Goal: Information Seeking & Learning: Compare options

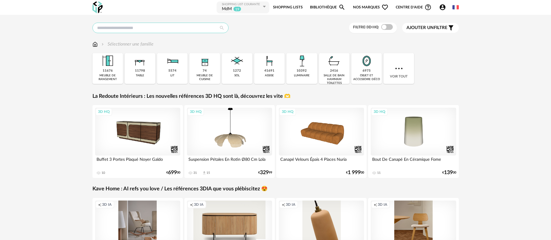
click at [175, 29] on input "text" at bounding box center [160, 28] width 136 height 10
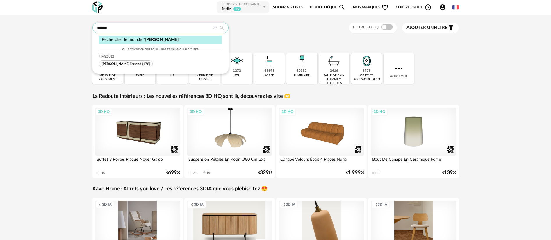
type input "******"
drag, startPoint x: 125, startPoint y: 61, endPoint x: 127, endPoint y: 66, distance: 4.7
click at [125, 61] on span "[PERSON_NAME] (178)" at bounding box center [126, 63] width 54 height 7
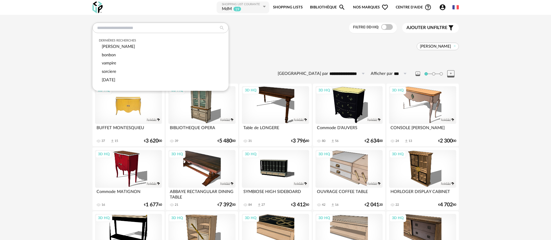
click at [125, 111] on div "3D HQ" at bounding box center [128, 105] width 67 height 38
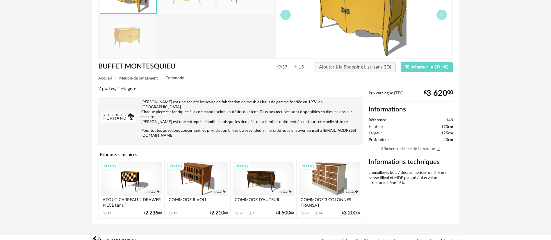
scroll to position [76, 0]
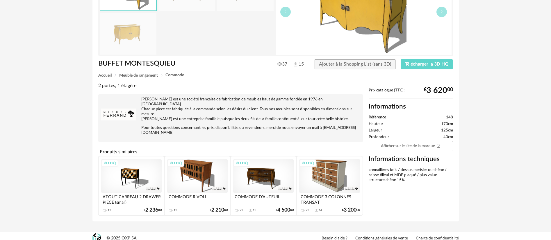
click at [67, 103] on div "Retourner à la recherche BUFFET MONTESQUIEU BUFFET MONTESQUIEU 37 15 Ajouter à …" at bounding box center [275, 85] width 551 height 294
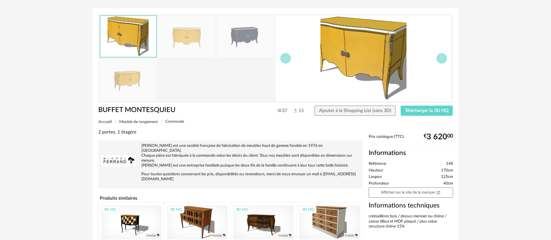
scroll to position [0, 0]
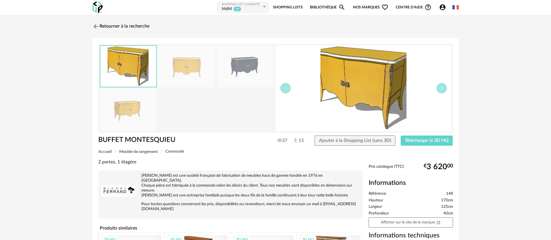
click at [185, 65] on img at bounding box center [186, 67] width 56 height 42
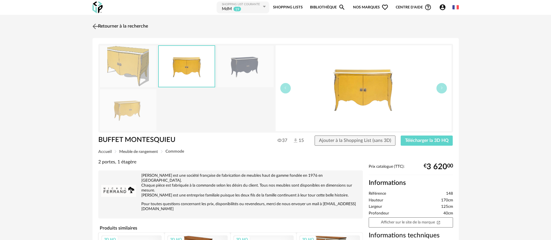
click at [96, 28] on img at bounding box center [95, 26] width 8 height 8
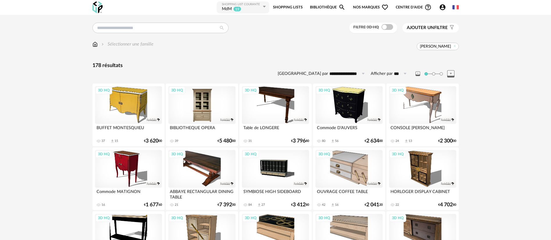
click at [201, 109] on div "3D HQ" at bounding box center [201, 105] width 67 height 38
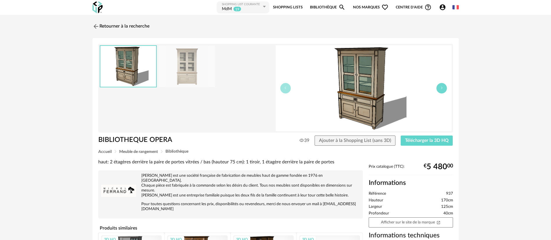
click at [443, 88] on icon "button" at bounding box center [441, 87] width 3 height 3
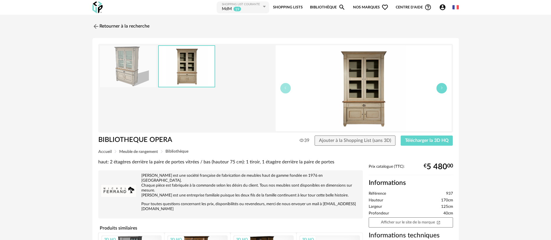
click at [441, 88] on icon "button" at bounding box center [441, 87] width 3 height 3
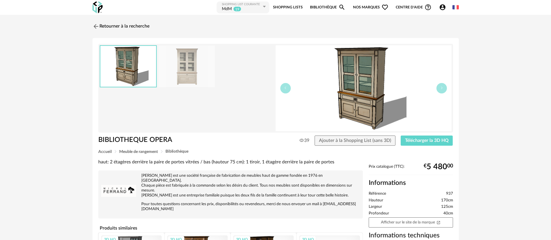
click at [56, 66] on div "Retourner à la recherche BIBLIOTHEQUE OPERA BIBLIOTHEQUE OPERA 39 Ajouter à la …" at bounding box center [275, 162] width 551 height 294
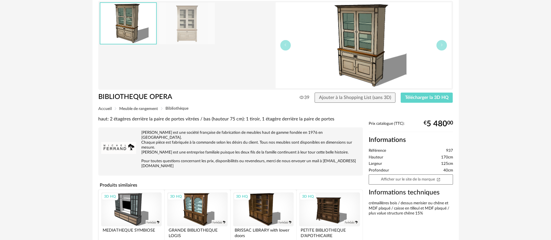
scroll to position [76, 0]
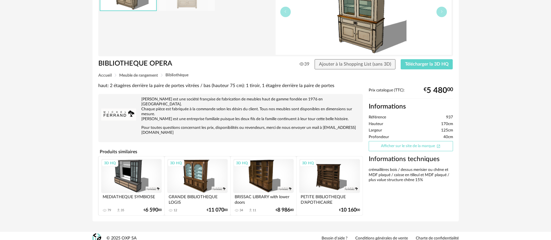
click at [416, 145] on link "Afficher sur le site de la marque Open In New icon" at bounding box center [411, 146] width 84 height 10
click at [254, 177] on div "3D HQ" at bounding box center [263, 176] width 60 height 34
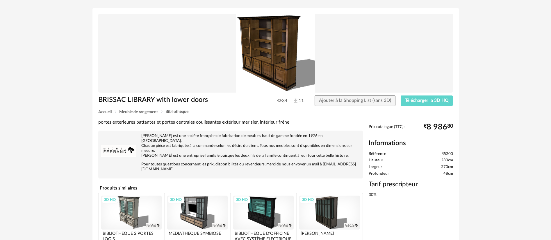
scroll to position [67, 0]
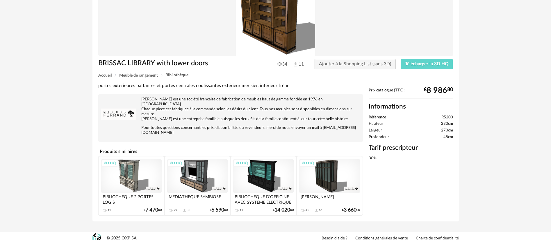
click at [268, 172] on div "3D HQ" at bounding box center [263, 176] width 60 height 34
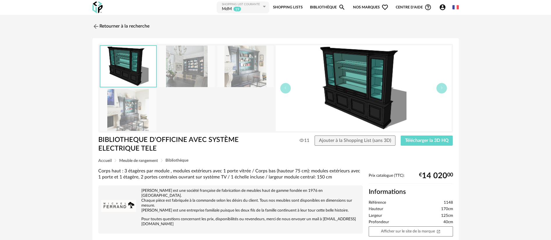
click at [194, 67] on img at bounding box center [186, 67] width 56 height 42
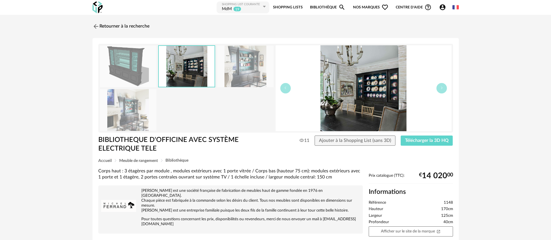
click at [246, 74] on img at bounding box center [245, 67] width 56 height 42
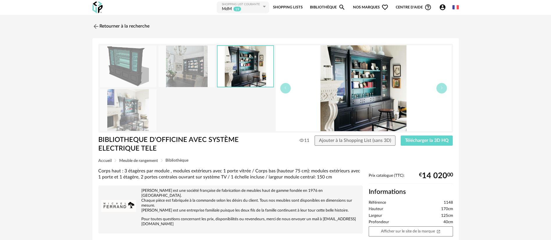
click at [128, 102] on img at bounding box center [128, 110] width 56 height 42
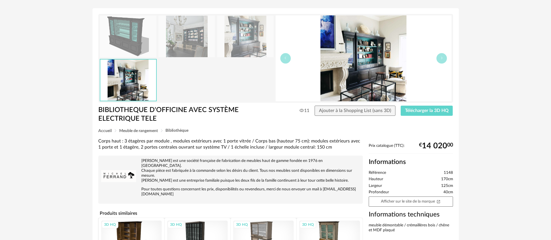
scroll to position [44, 0]
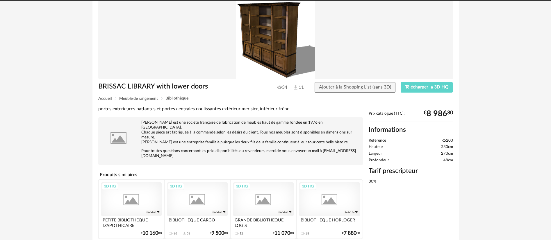
scroll to position [67, 0]
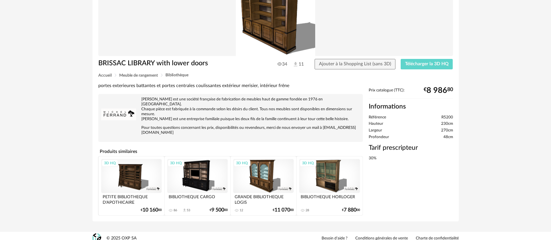
click at [331, 173] on div "3D HQ" at bounding box center [329, 176] width 60 height 34
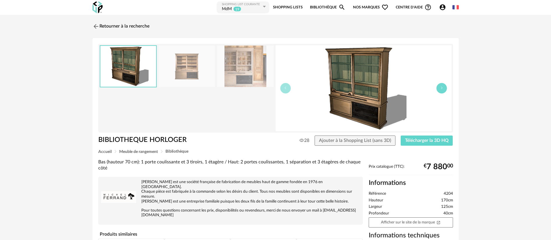
click at [441, 90] on icon "button" at bounding box center [441, 87] width 3 height 3
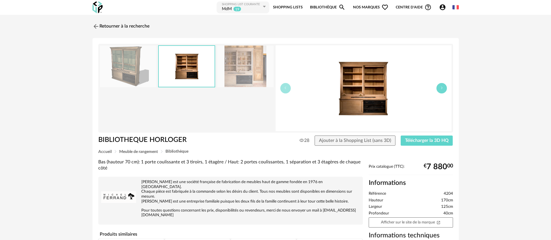
click at [441, 89] on icon "button" at bounding box center [441, 87] width 3 height 3
